Goal: Task Accomplishment & Management: Complete application form

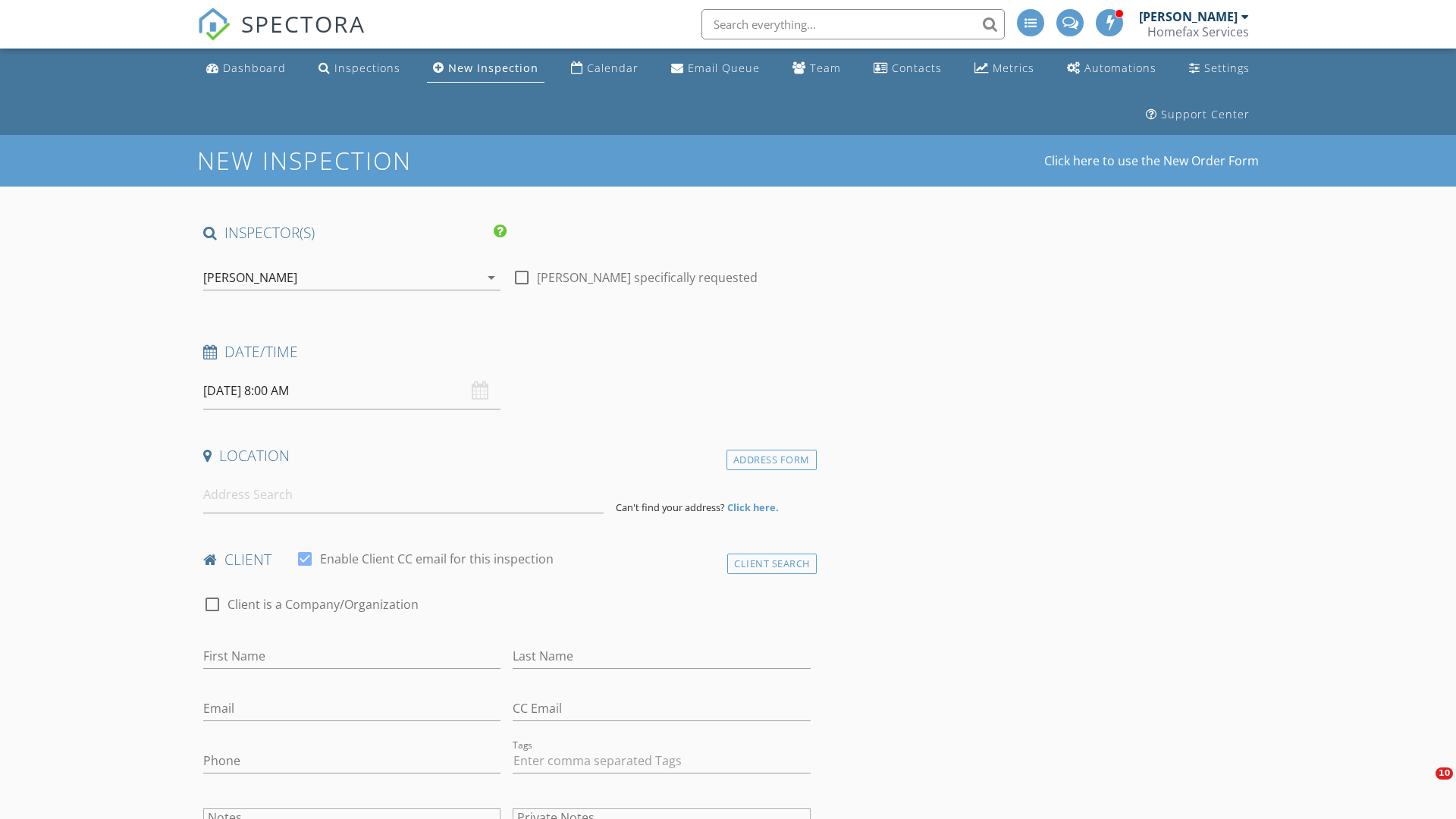
click at [352, 391] on input "[DATE] 8:00 AM" at bounding box center [352, 391] width 297 height 37
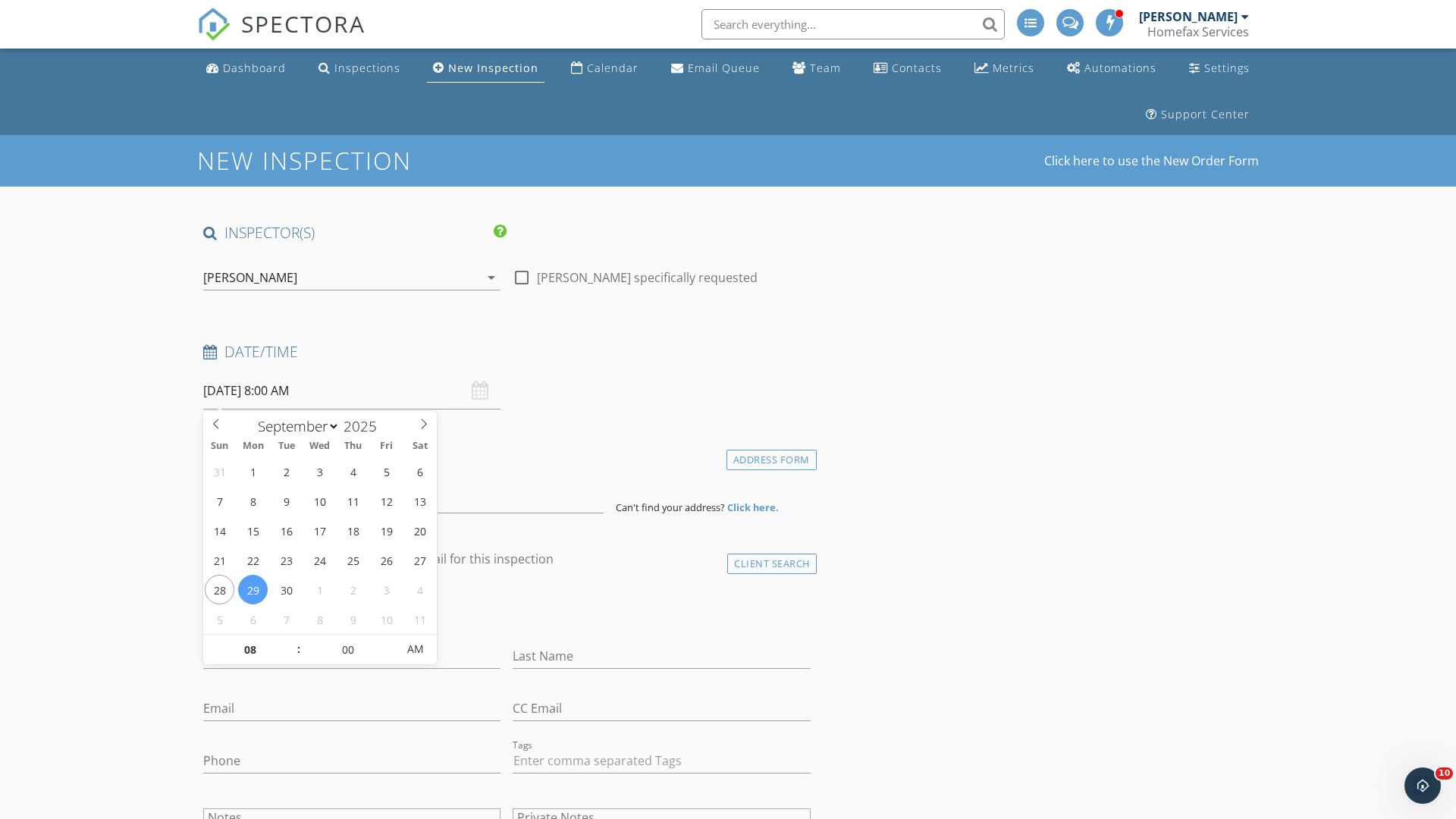
click at [365, 426] on input "2025" at bounding box center [364, 426] width 50 height 21
type input "2025"
type input "09/30/2025 8:00 AM"
click at [249, 650] on input "08" at bounding box center [249, 650] width 93 height 30
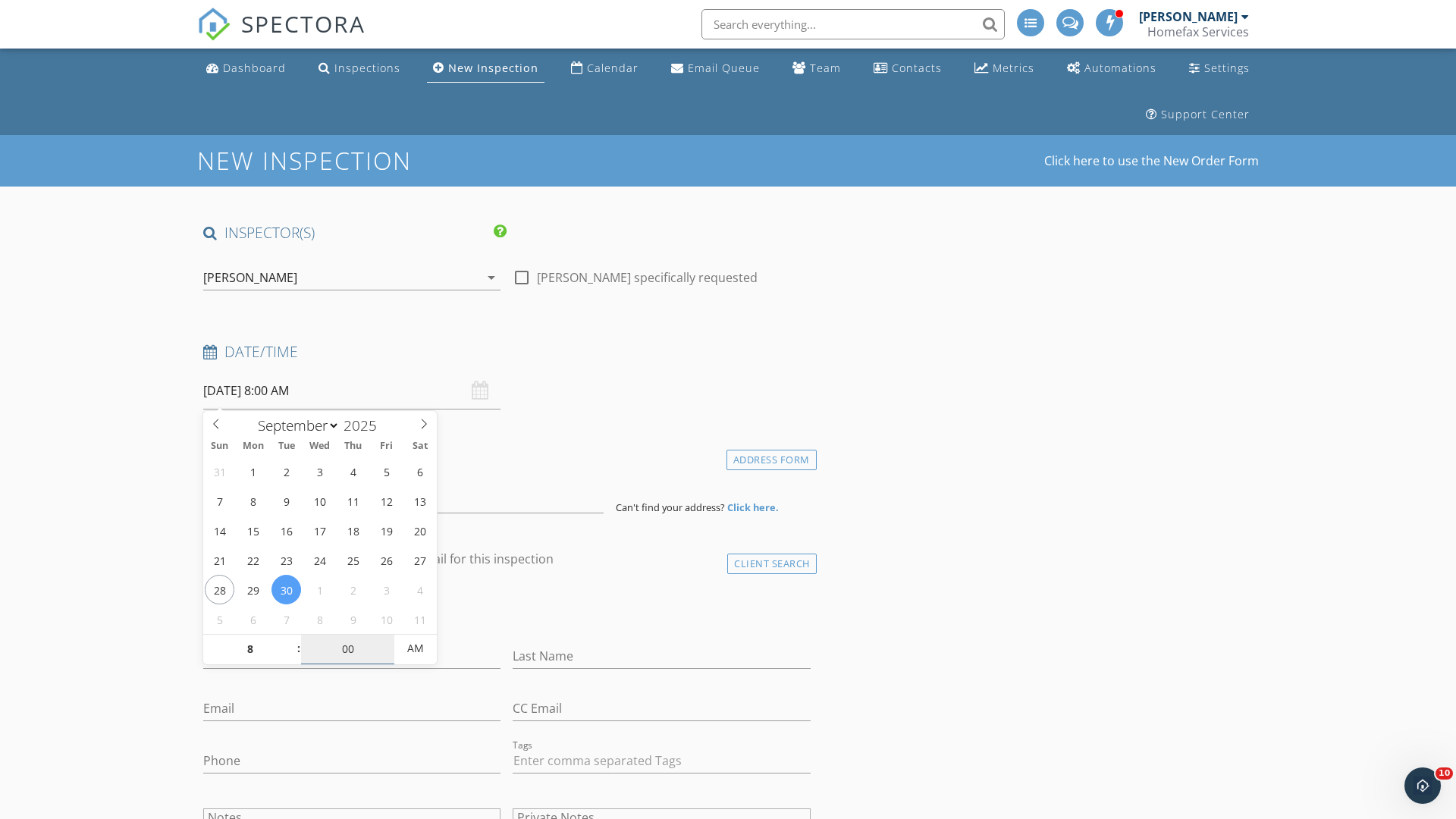
click at [347, 649] on input "00" at bounding box center [347, 650] width 93 height 30
type input "08"
type input "00"
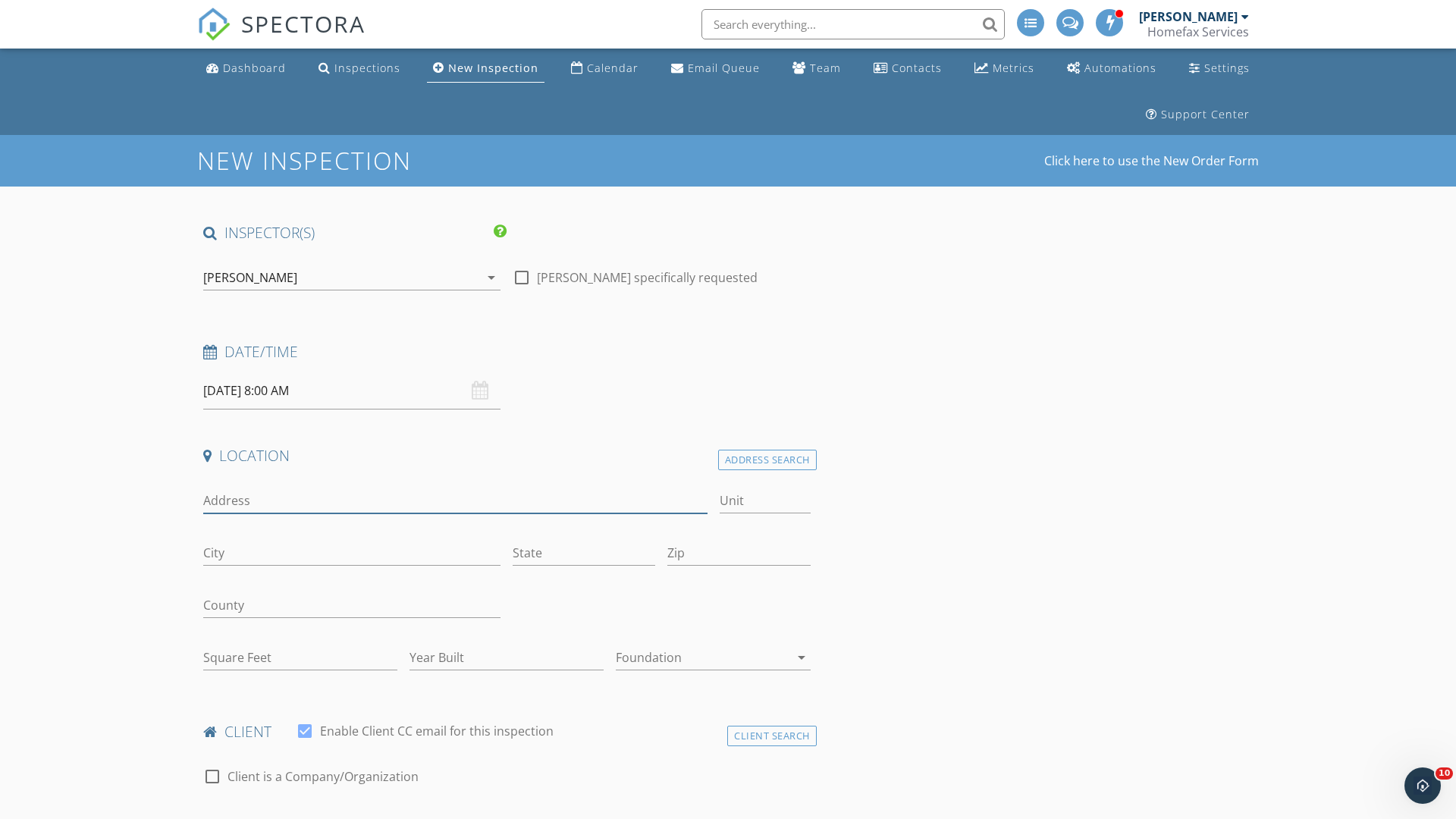
click at [456, 501] on input "Address" at bounding box center [456, 501] width 504 height 25
type input "1925 Girard Ave S"
click at [352, 553] on input "City" at bounding box center [352, 554] width 297 height 25
type input "Minneapolis"
click at [584, 553] on input "State" at bounding box center [584, 554] width 143 height 25
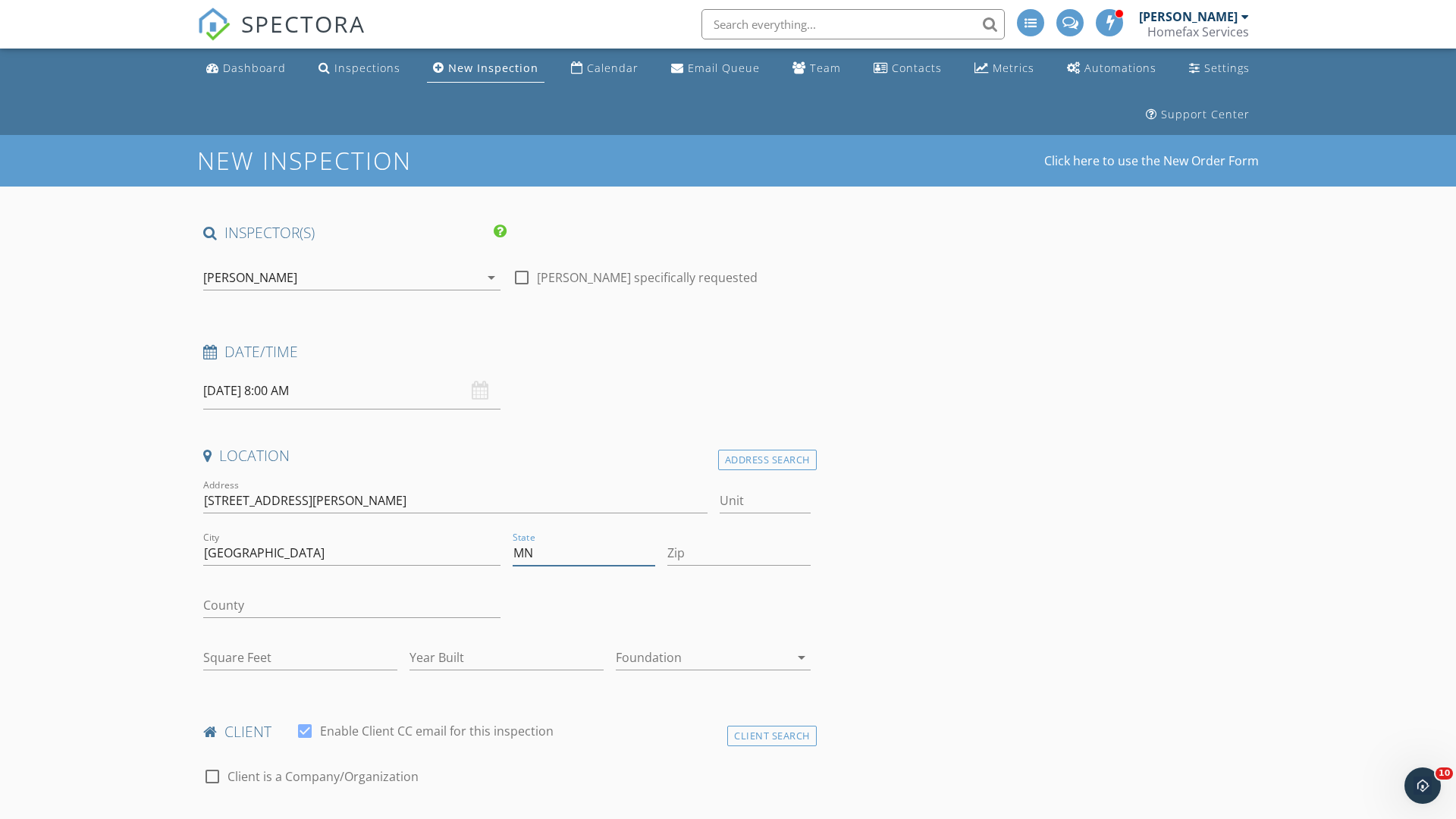
type input "MN"
click at [739, 553] on input "Zip" at bounding box center [739, 554] width 143 height 25
type input "55403"
click at [352, 816] on input "First Name" at bounding box center [352, 828] width 297 height 25
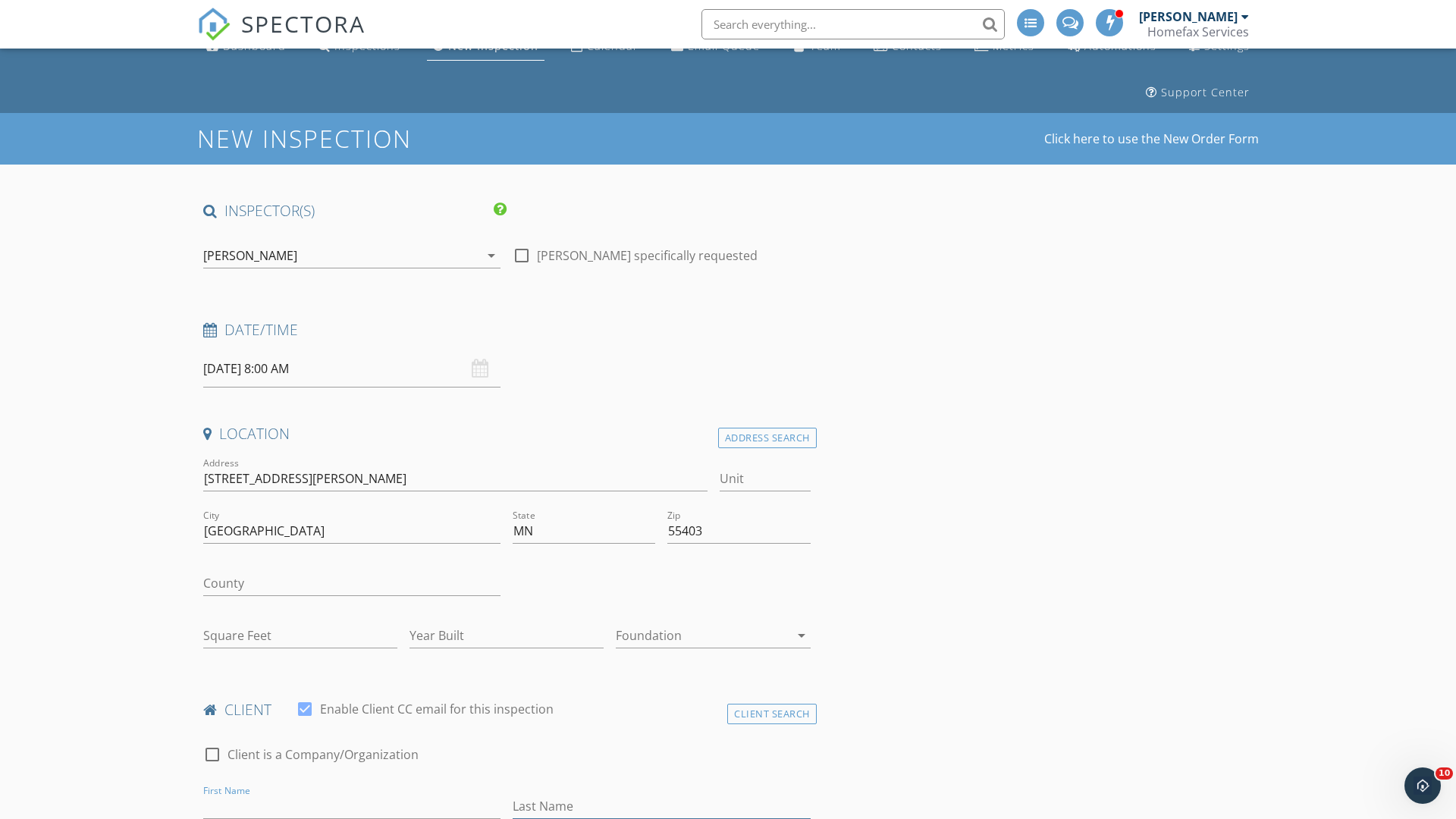
click at [662, 807] on input "Last Name" at bounding box center [662, 807] width 297 height 25
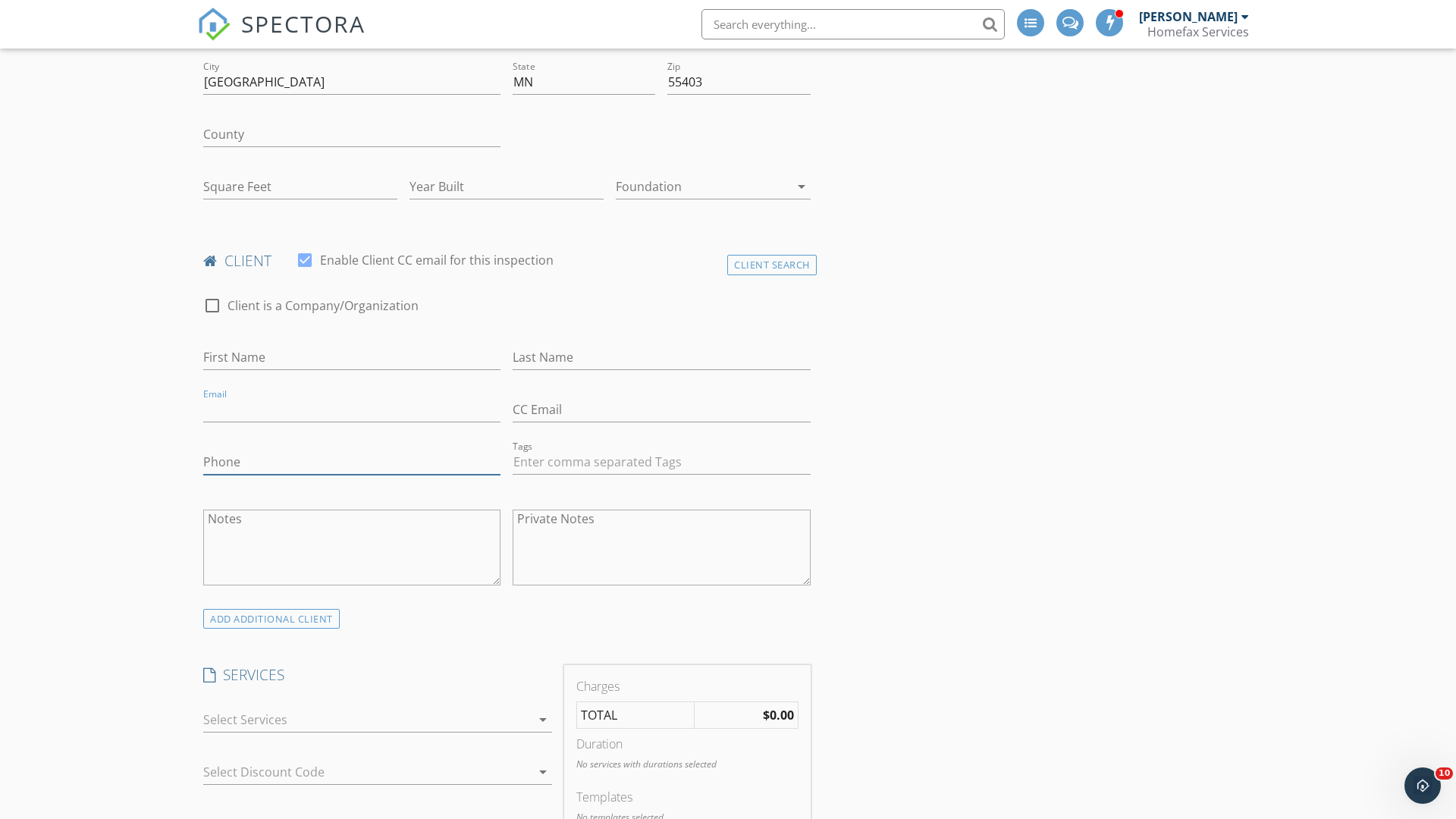
click at [352, 462] on input "Phone" at bounding box center [352, 462] width 297 height 25
click at [367, 724] on div at bounding box center [367, 724] width 328 height 24
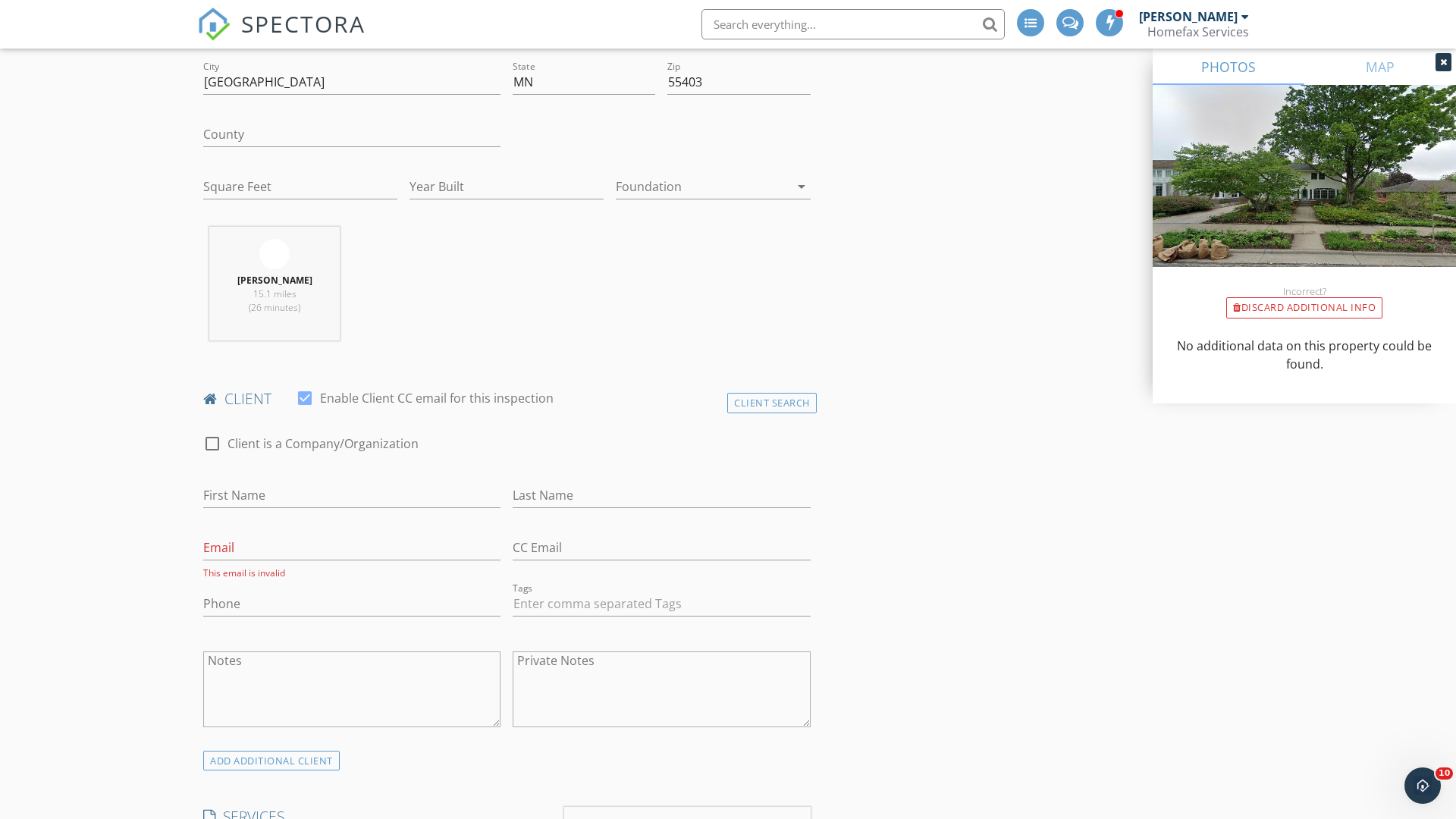
checkbox input "false"
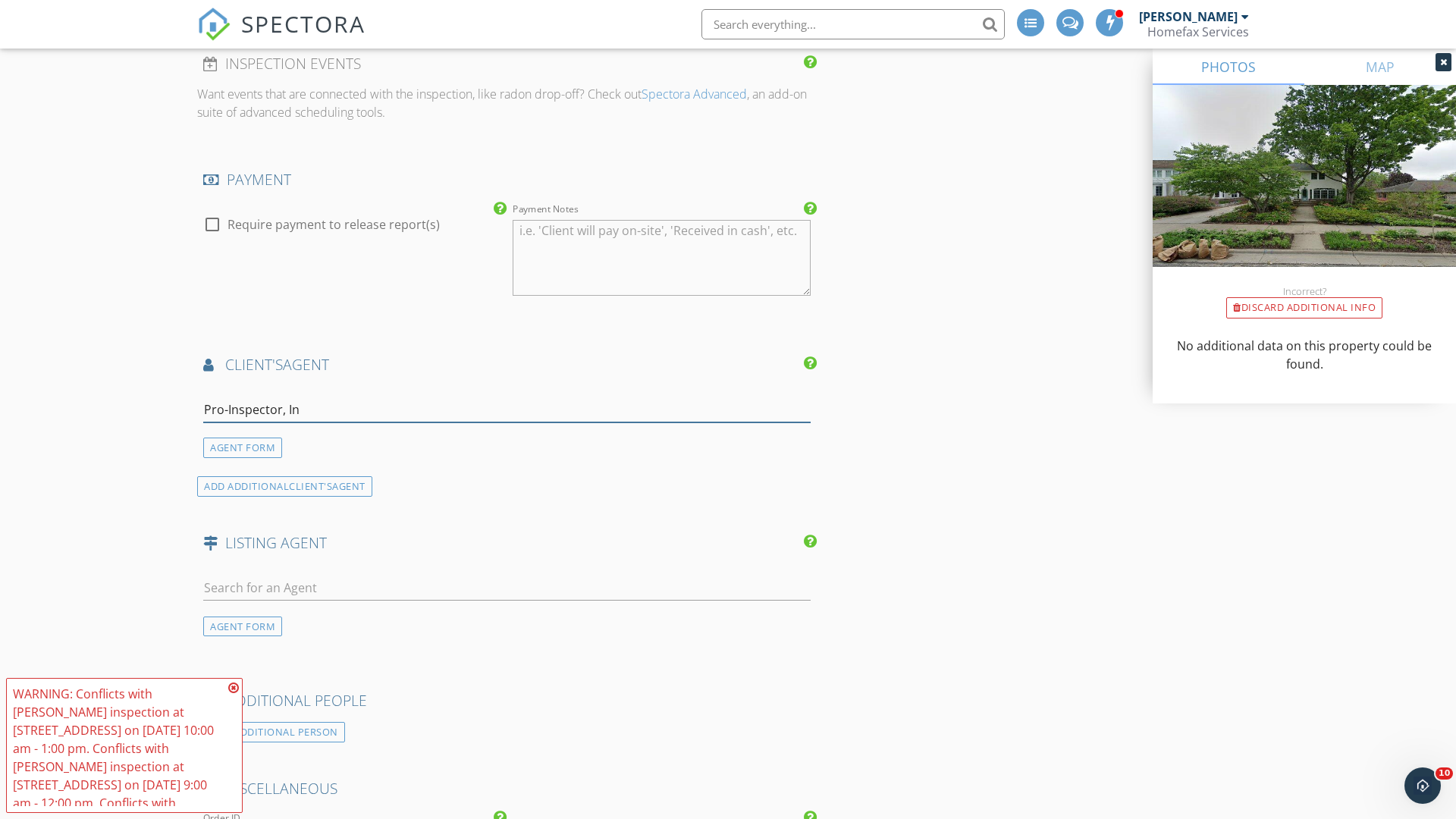
type input "Pro-Inspector, Inc"
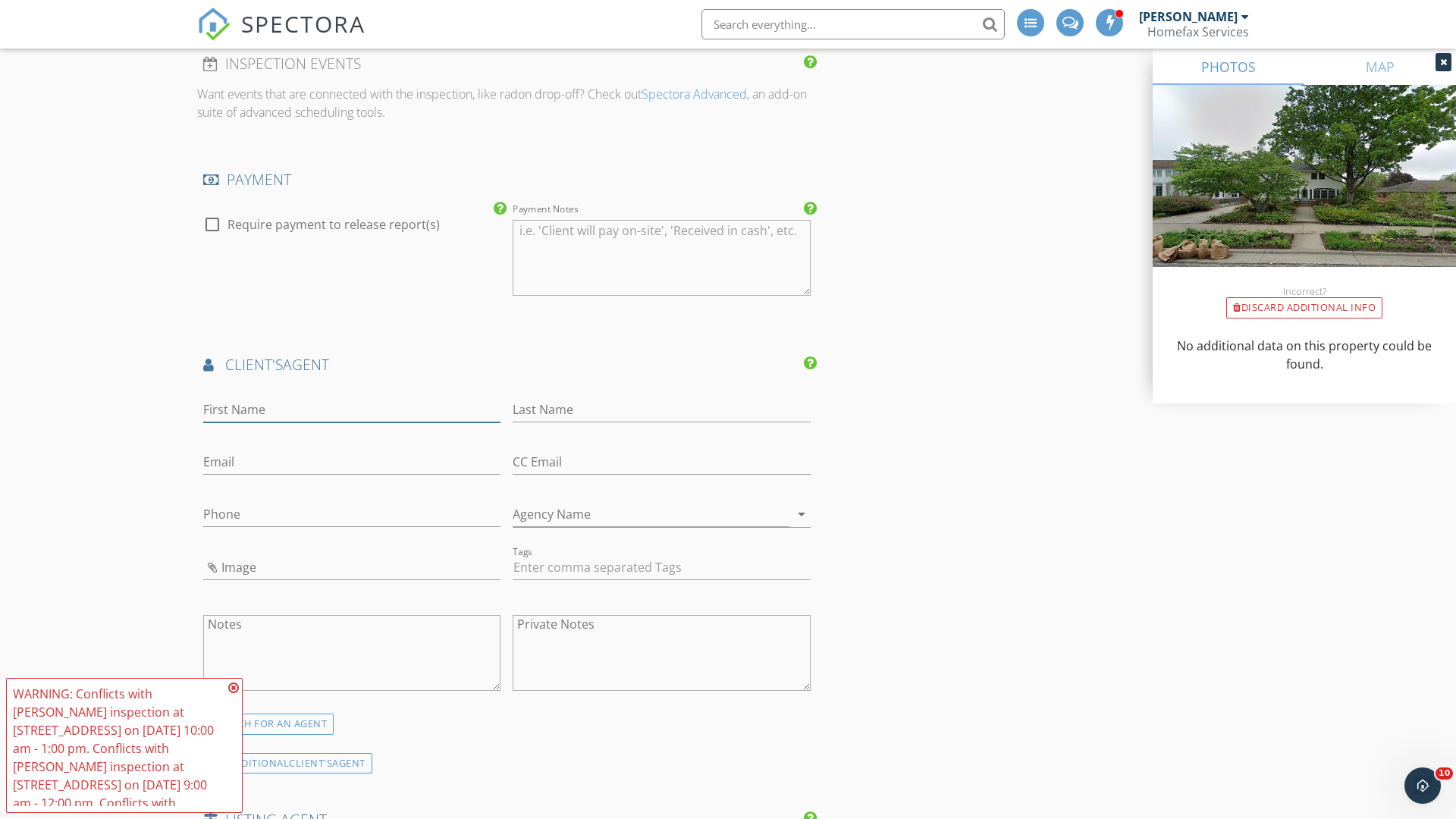
click at [352, 410] on input "First Name" at bounding box center [352, 410] width 297 height 25
type input "Guy"
click at [662, 410] on input "text" at bounding box center [662, 410] width 297 height 25
type input "Wikman"
click at [352, 462] on input "text" at bounding box center [352, 462] width 297 height 25
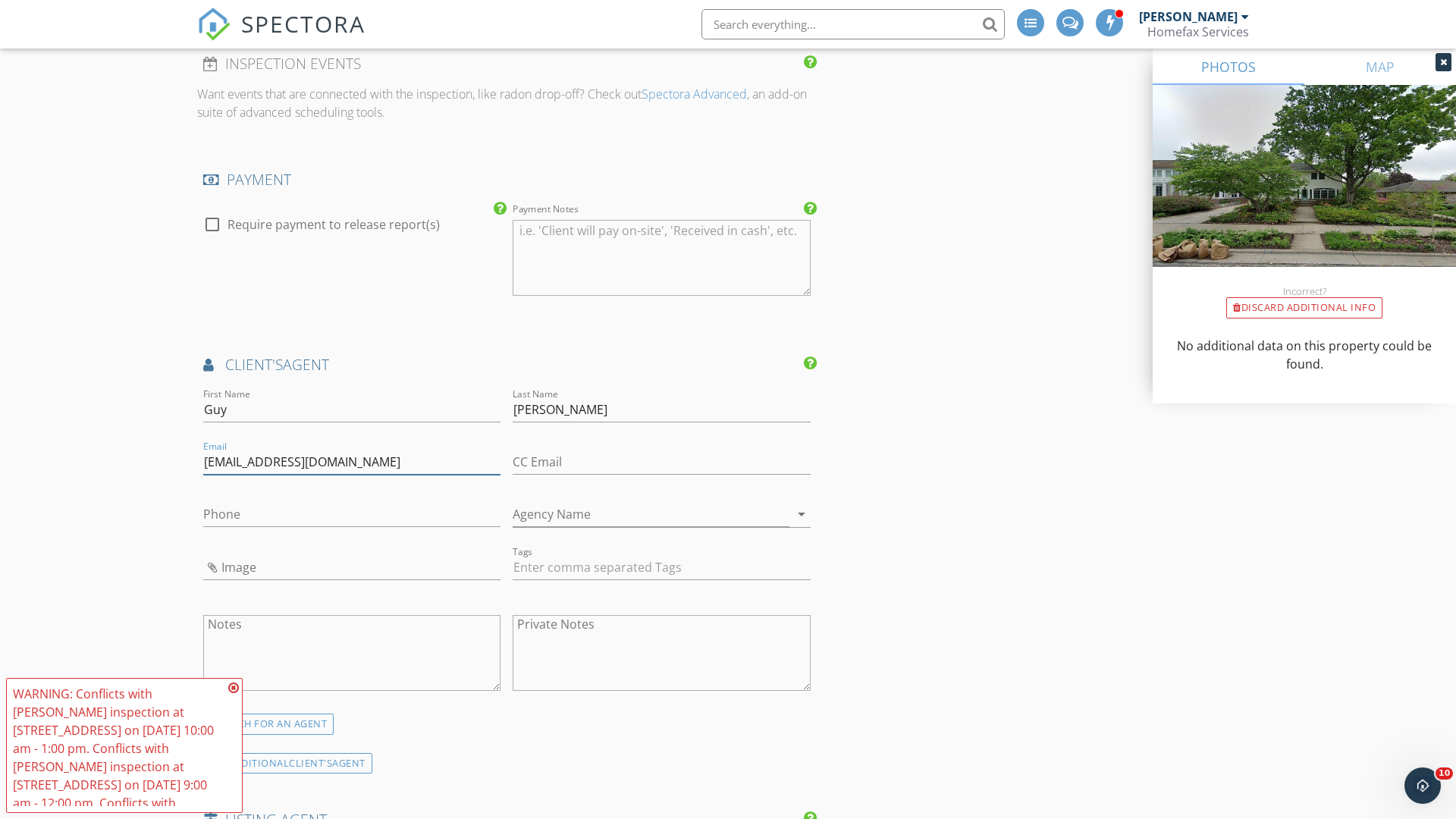
type input "guyw@pro-inspector.com"
click at [352, 514] on input "text" at bounding box center [352, 514] width 297 height 25
type input "952-250-1291"
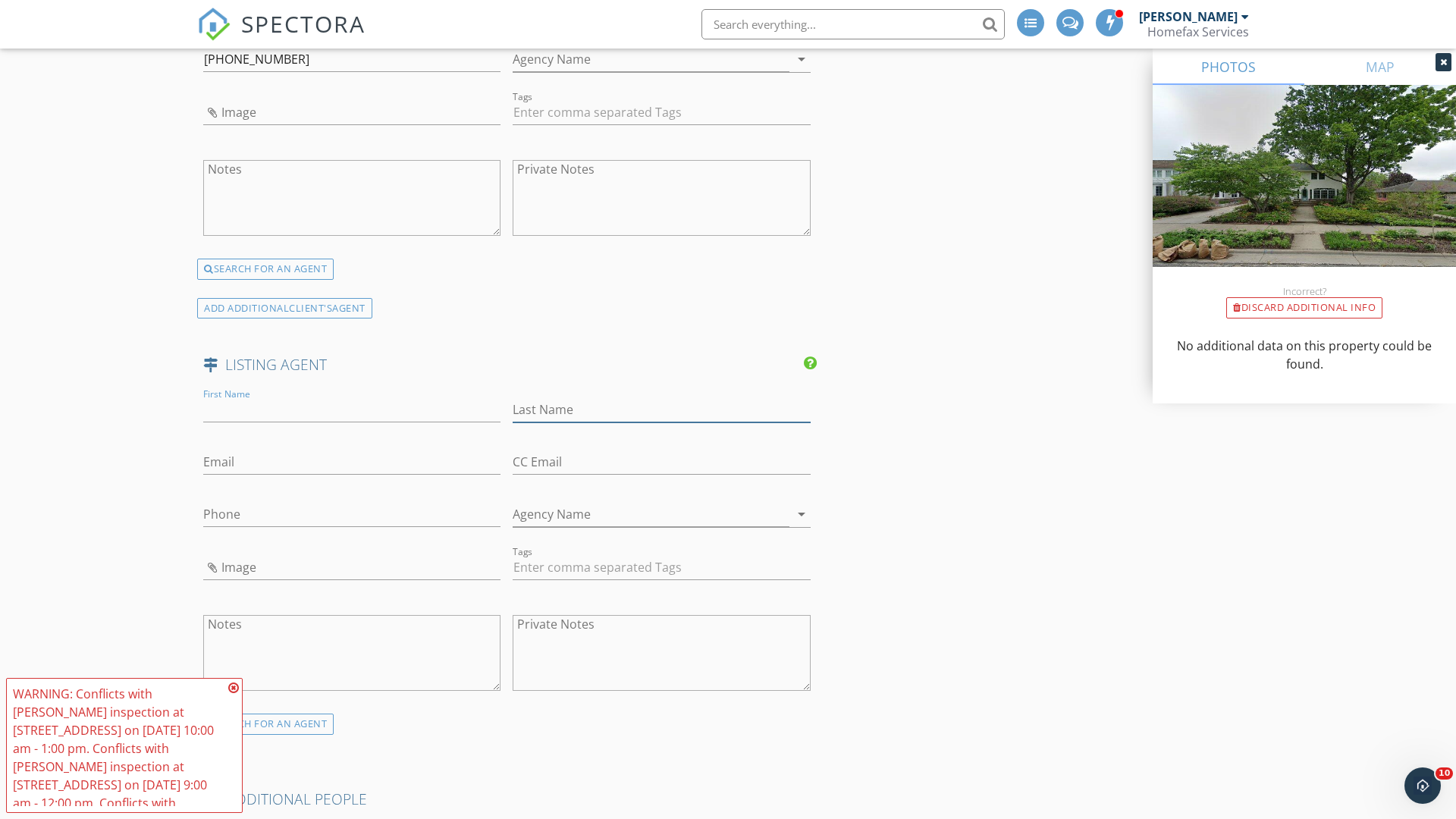
click at [662, 410] on input "text" at bounding box center [662, 410] width 297 height 25
click at [352, 462] on input "text" at bounding box center [352, 462] width 297 height 25
click at [352, 514] on input "text" at bounding box center [352, 514] width 297 height 25
